Goal: Task Accomplishment & Management: Manage account settings

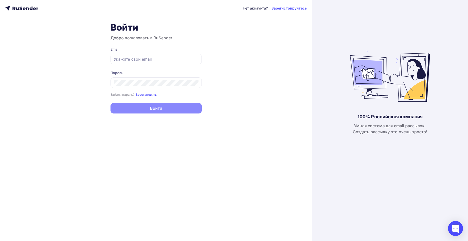
type input "[EMAIL_ADDRESS][DOMAIN_NAME]"
click at [162, 108] on button "Войти" at bounding box center [156, 108] width 91 height 11
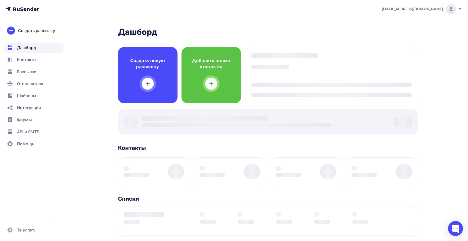
click at [212, 78] on div "Добавить новые контакты" at bounding box center [212, 75] width 60 height 56
click at [265, 127] on img at bounding box center [267, 123] width 34 height 32
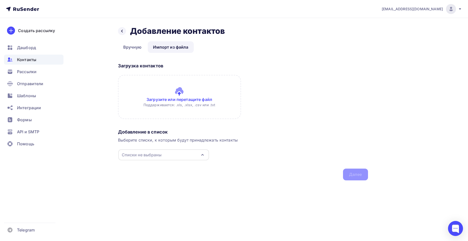
click at [202, 154] on icon "button" at bounding box center [203, 155] width 6 height 6
click at [150, 187] on div "тестирование" at bounding box center [146, 187] width 28 height 6
click at [182, 93] on input "file" at bounding box center [179, 97] width 123 height 44
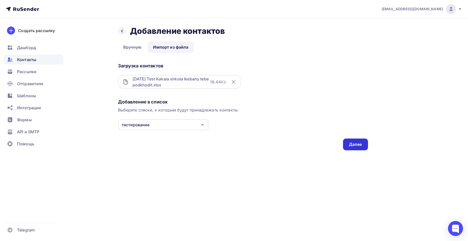
click at [358, 143] on div "Далее" at bounding box center [355, 144] width 13 height 6
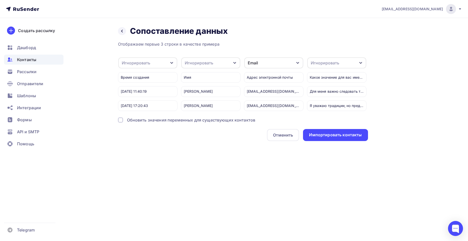
click at [226, 63] on div "Игнорировать" at bounding box center [210, 62] width 59 height 11
click at [206, 89] on div "Имя" at bounding box center [201, 89] width 29 height 6
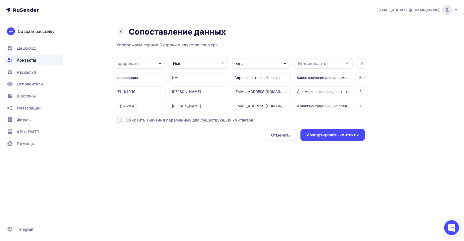
scroll to position [0, 0]
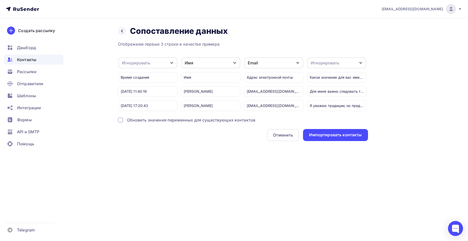
click at [119, 122] on div at bounding box center [120, 119] width 5 height 5
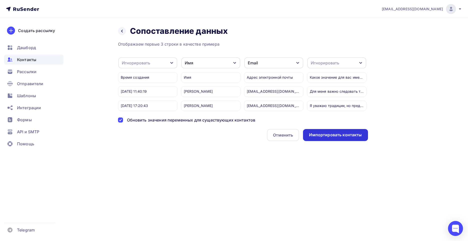
click at [324, 137] on div "Импортировать контакты" at bounding box center [335, 135] width 53 height 6
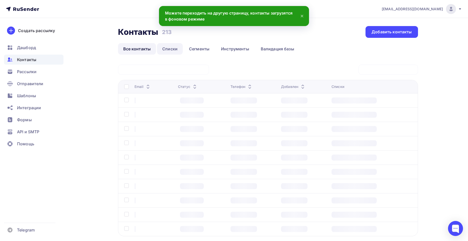
click at [171, 49] on link "Списки" at bounding box center [170, 49] width 26 height 12
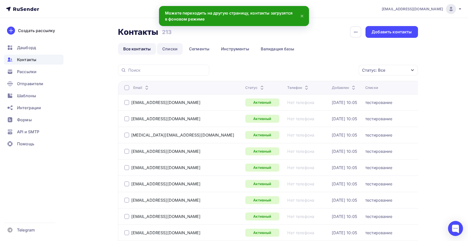
click at [171, 49] on link "Списки" at bounding box center [170, 49] width 26 height 12
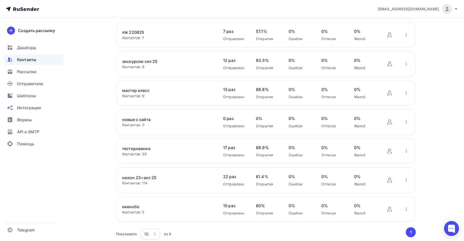
scroll to position [100, 0]
click at [140, 146] on link "тестирование" at bounding box center [164, 147] width 85 height 6
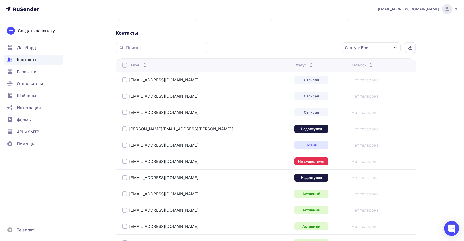
scroll to position [99, 0]
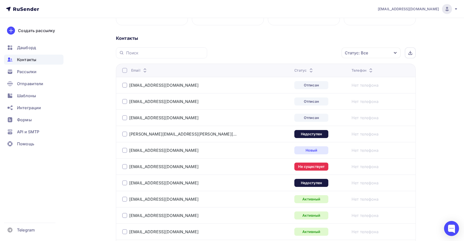
click at [124, 149] on div at bounding box center [124, 150] width 5 height 5
click at [125, 196] on div at bounding box center [124, 198] width 5 height 5
click at [126, 182] on div at bounding box center [124, 182] width 5 height 5
click at [124, 165] on div at bounding box center [124, 166] width 5 height 5
click at [126, 133] on div at bounding box center [124, 133] width 5 height 5
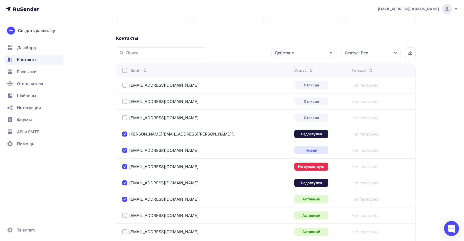
click at [126, 116] on div at bounding box center [124, 117] width 5 height 5
click at [126, 99] on div at bounding box center [124, 101] width 5 height 5
click at [126, 83] on div at bounding box center [124, 85] width 5 height 5
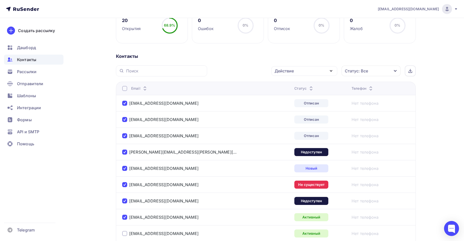
scroll to position [74, 0]
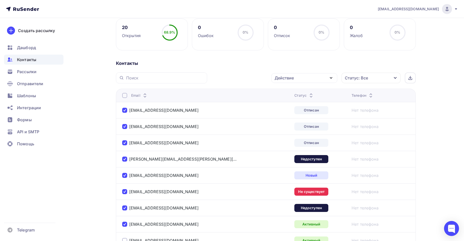
click at [326, 78] on div "Действие" at bounding box center [305, 78] width 66 height 10
click at [306, 113] on div "Удалить" at bounding box center [305, 113] width 54 height 6
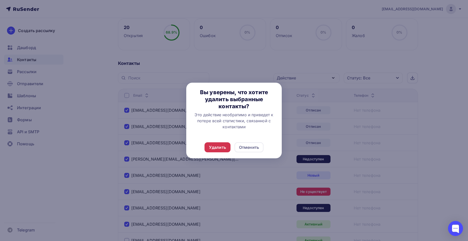
click at [222, 147] on div "Удалить" at bounding box center [217, 147] width 17 height 6
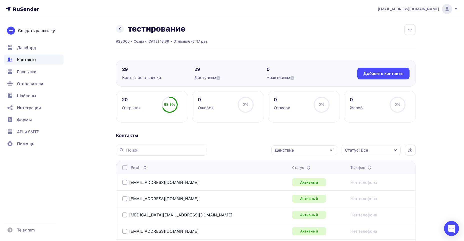
scroll to position [0, 0]
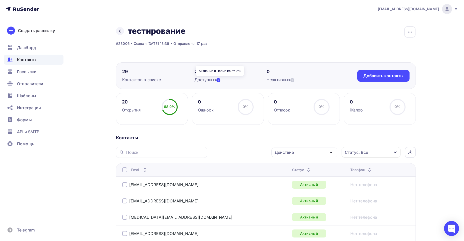
click at [220, 80] on icon at bounding box center [219, 80] width 4 height 4
click at [37, 119] on div "Формы" at bounding box center [34, 120] width 60 height 10
